Goal: Information Seeking & Learning: Find specific fact

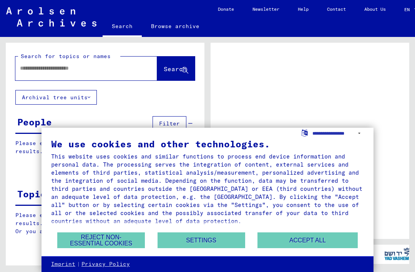
click at [314, 242] on button "Accept all" at bounding box center [307, 240] width 100 height 16
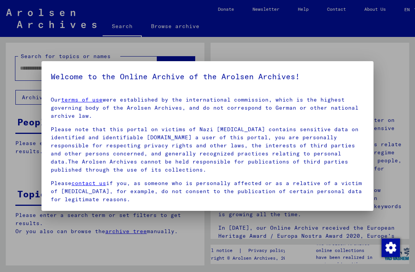
click at [399, 137] on div at bounding box center [207, 136] width 415 height 272
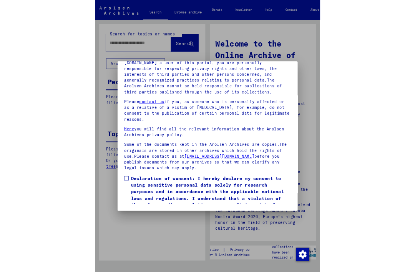
scroll to position [104, 0]
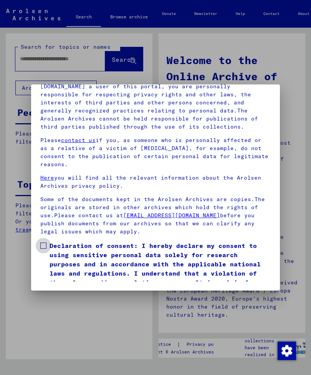
click at [43, 243] on span at bounding box center [43, 246] width 6 height 6
click at [62, 271] on button "I agree" at bounding box center [58, 307] width 37 height 15
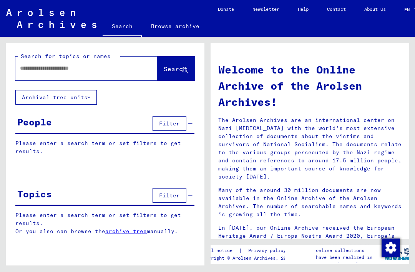
click at [39, 71] on input "text" at bounding box center [77, 68] width 114 height 8
click at [164, 67] on span "Search" at bounding box center [175, 69] width 23 height 8
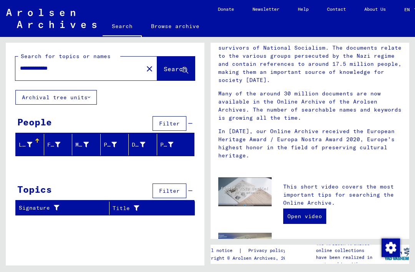
scroll to position [113, 0]
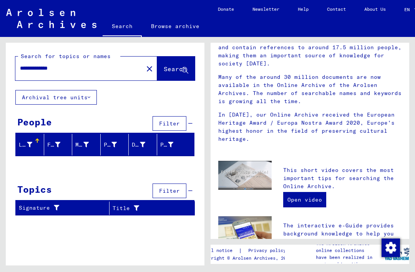
click at [61, 97] on button "Archival tree units" at bounding box center [55, 97] width 81 height 15
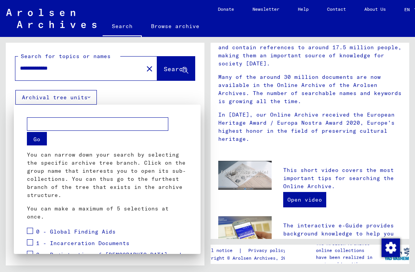
scroll to position [0, 0]
click at [118, 94] on div at bounding box center [207, 136] width 415 height 272
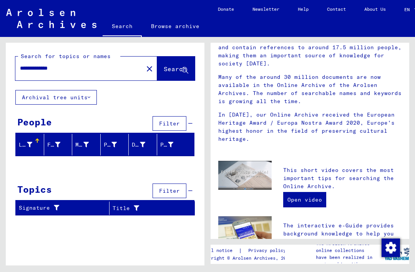
click at [28, 145] on icon at bounding box center [29, 144] width 5 height 5
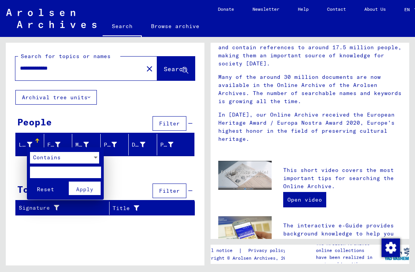
click at [14, 170] on div at bounding box center [207, 136] width 415 height 272
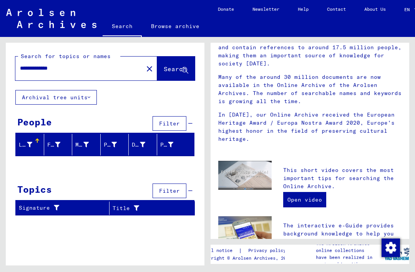
click at [53, 143] on div "First Name" at bounding box center [53, 145] width 13 height 8
click at [58, 146] on icon at bounding box center [57, 144] width 5 height 5
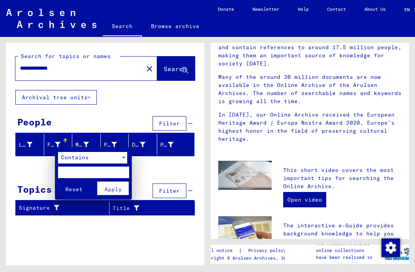
click at [33, 174] on div at bounding box center [207, 136] width 415 height 272
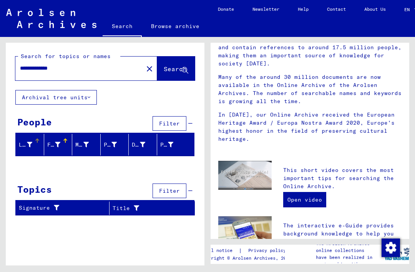
click at [30, 146] on icon at bounding box center [29, 144] width 5 height 5
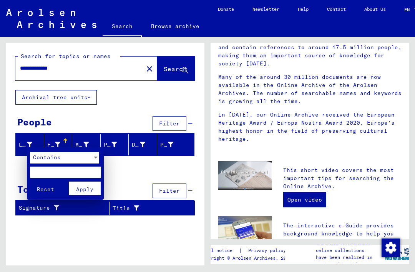
click at [15, 172] on div at bounding box center [207, 136] width 415 height 272
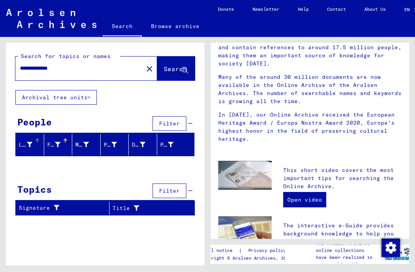
click at [41, 68] on input "**********" at bounding box center [77, 68] width 114 height 8
click at [165, 65] on button "Search" at bounding box center [176, 68] width 38 height 24
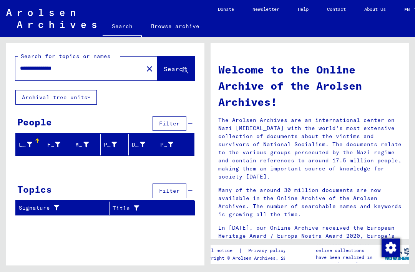
click at [22, 146] on div "Last Name" at bounding box center [25, 145] width 13 height 8
type input "**********"
